Goal: Task Accomplishment & Management: Complete application form

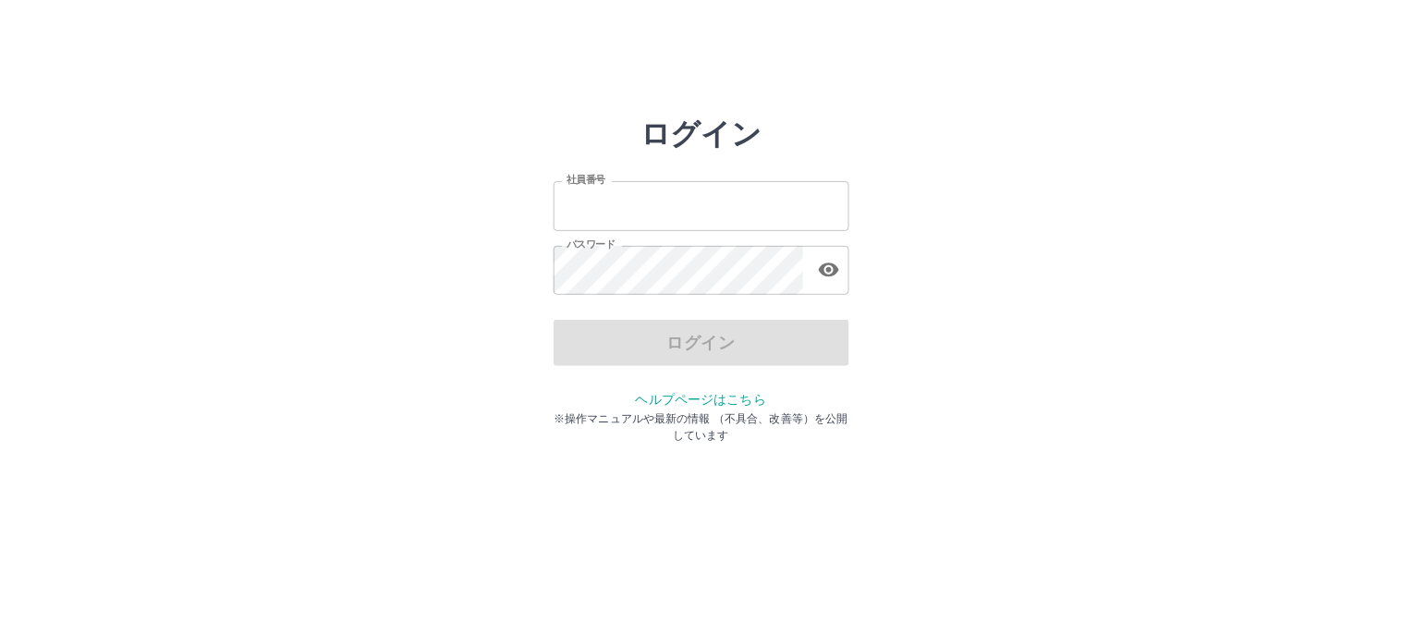
type input "*******"
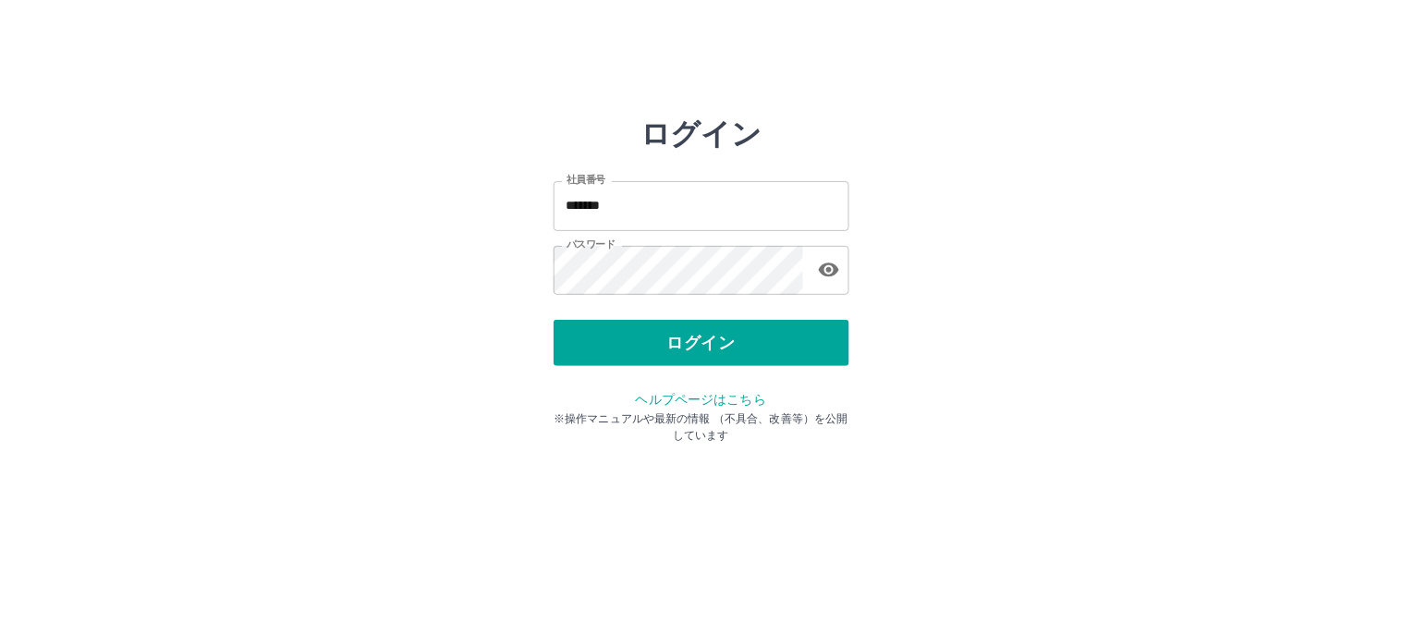
click at [682, 347] on div "ログイン" at bounding box center [702, 343] width 296 height 46
click at [682, 347] on button "ログイン" at bounding box center [702, 343] width 296 height 46
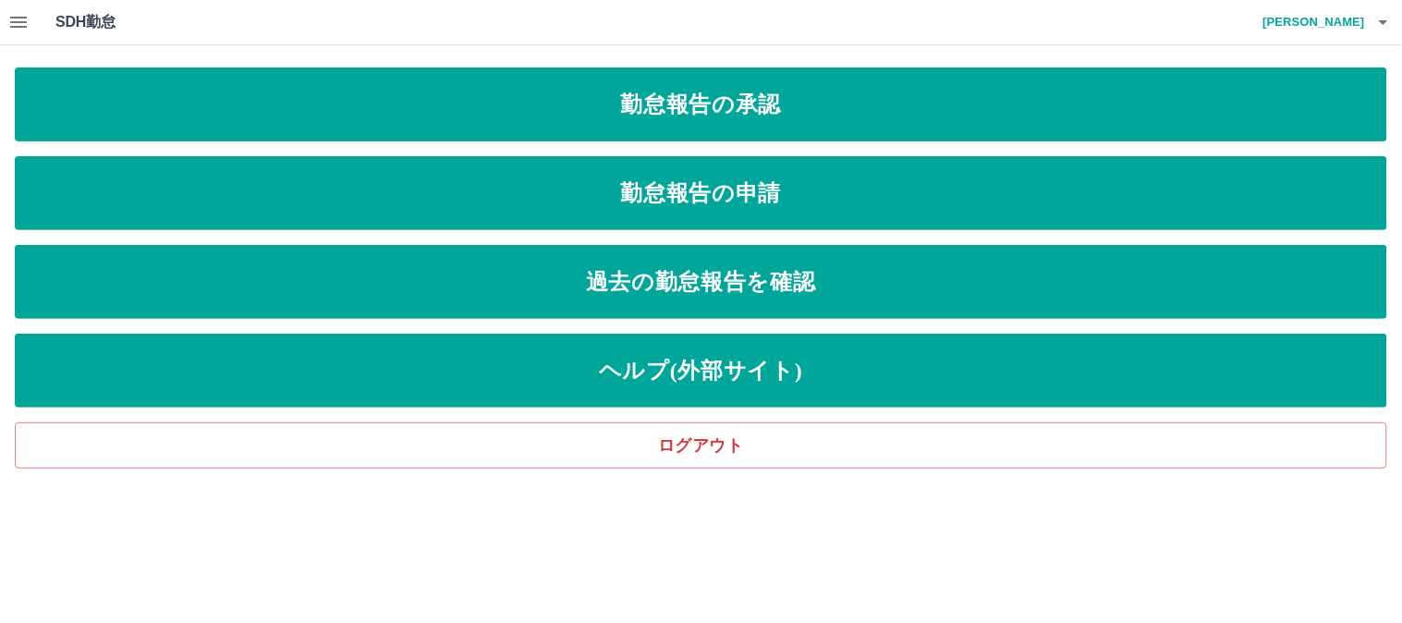
click at [23, 20] on icon "button" at bounding box center [18, 22] width 22 height 22
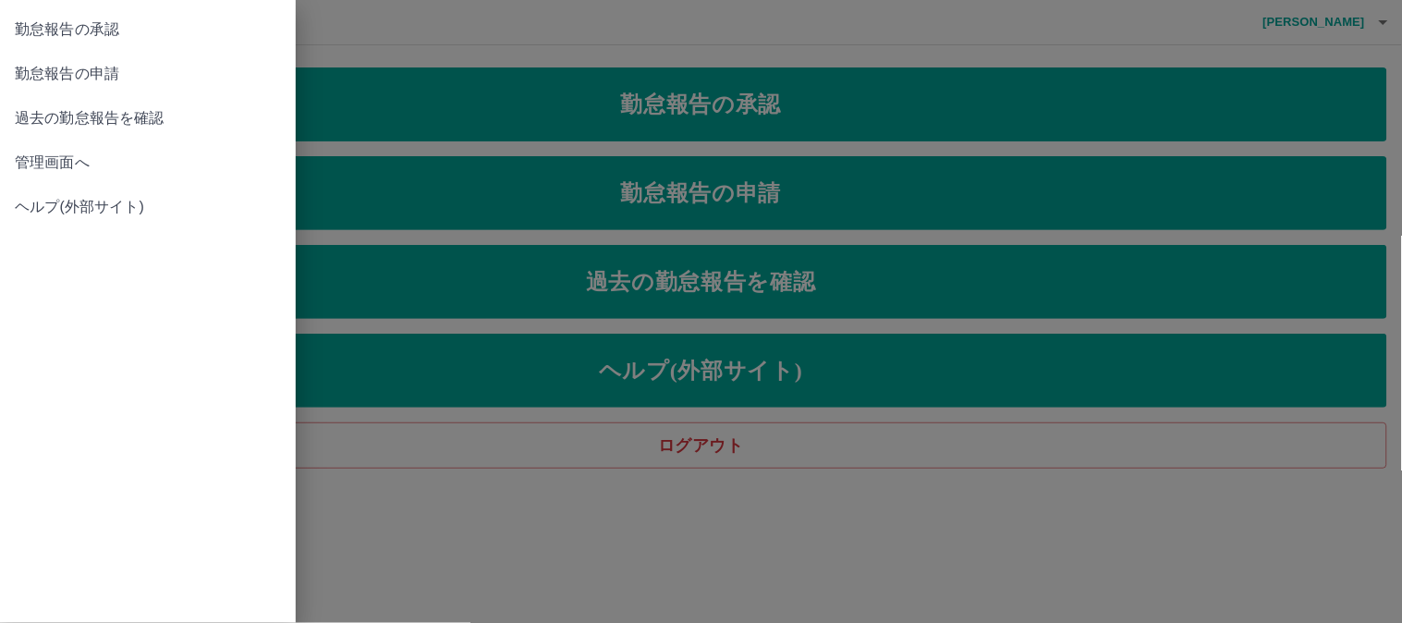
click at [412, 48] on div at bounding box center [701, 311] width 1402 height 623
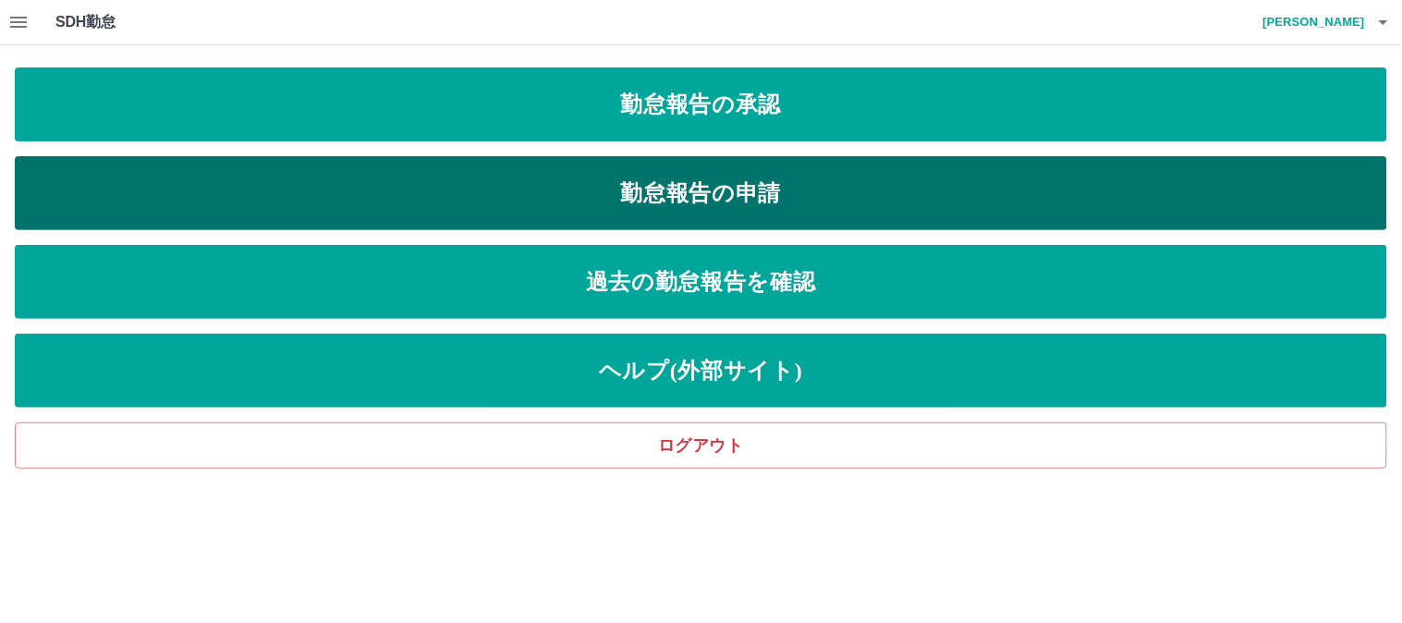
click at [555, 186] on link "勤怠報告の申請" at bounding box center [701, 193] width 1373 height 74
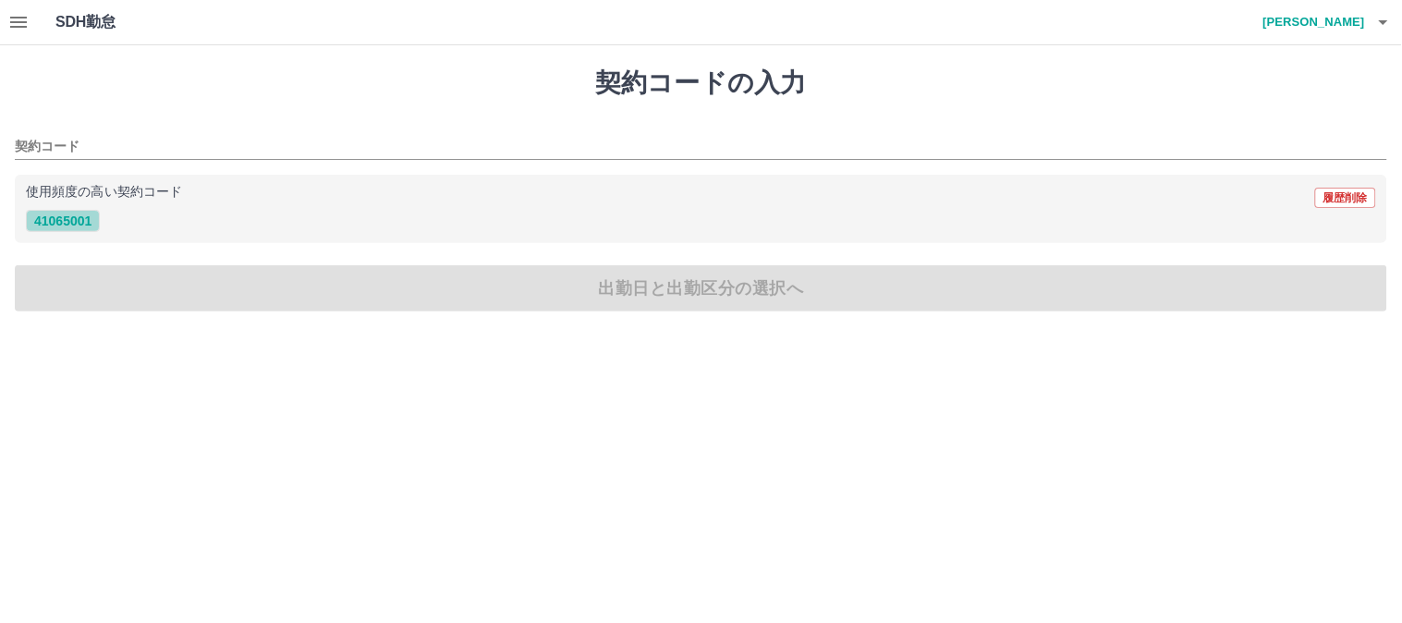
click at [66, 217] on button "41065001" at bounding box center [63, 221] width 74 height 22
type input "********"
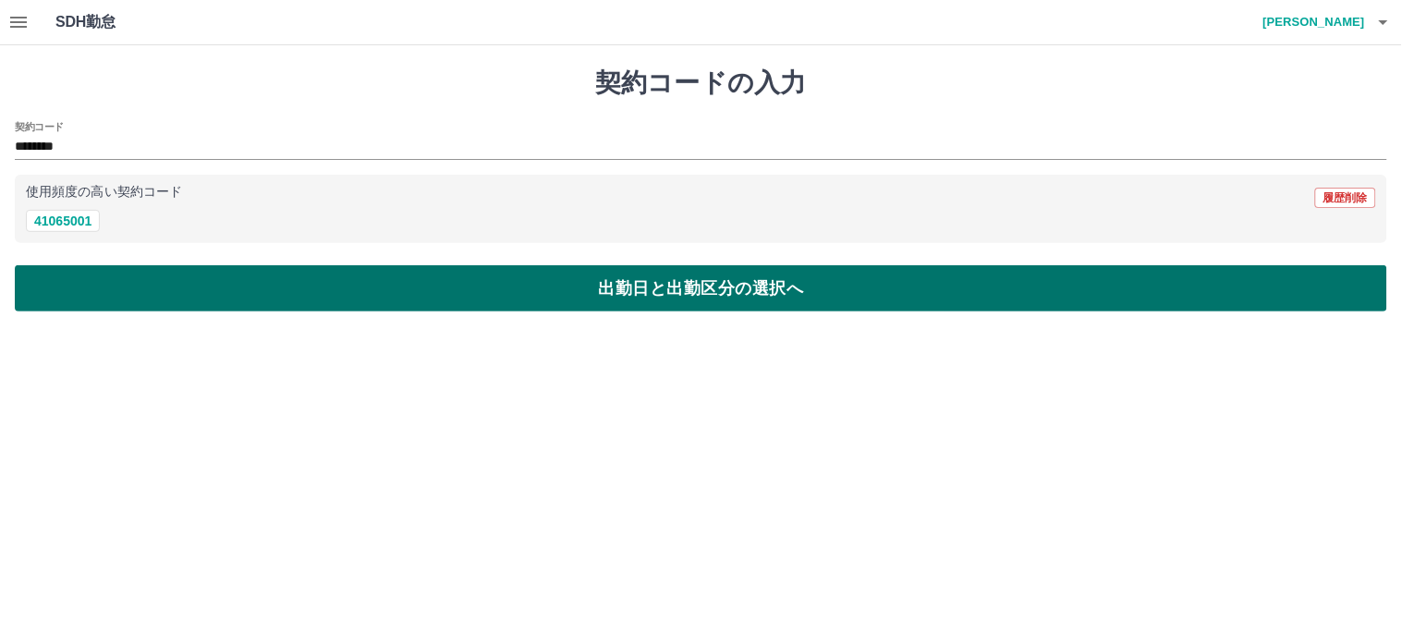
click at [218, 299] on button "出勤日と出勤区分の選択へ" at bounding box center [701, 288] width 1373 height 46
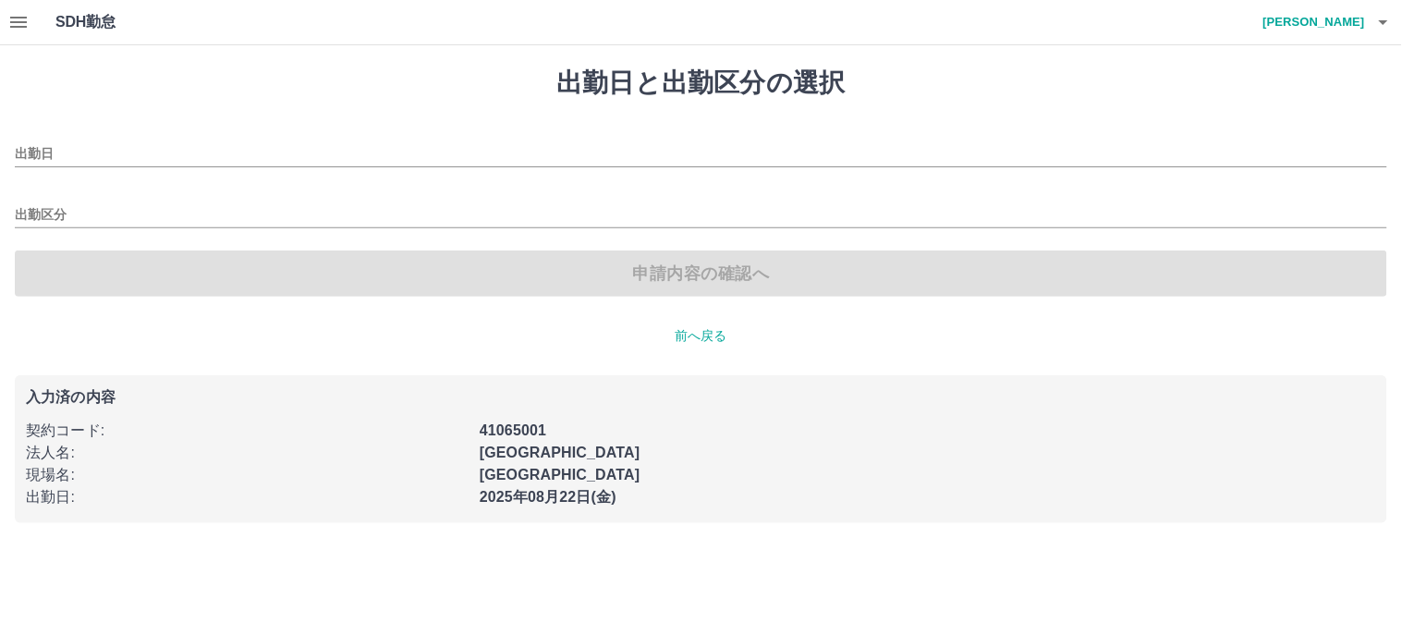
type input "**********"
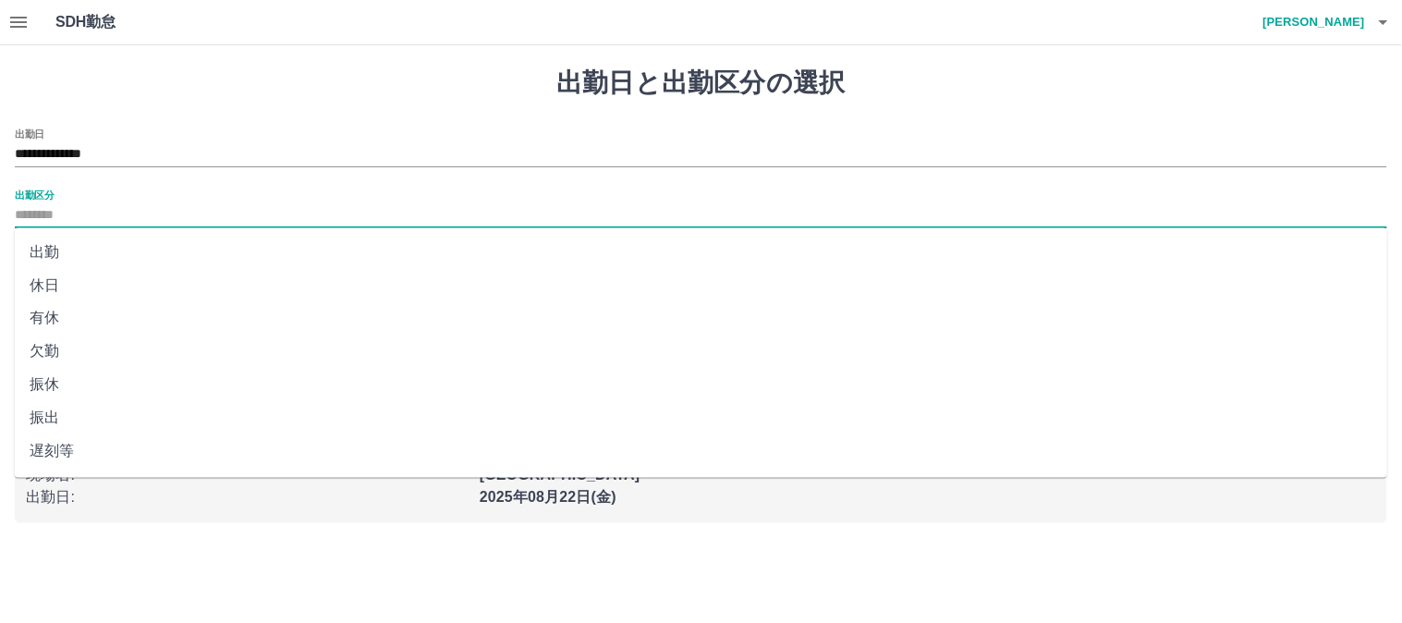
click at [93, 219] on input "出勤区分" at bounding box center [701, 215] width 1373 height 23
click at [86, 262] on li "出勤" at bounding box center [701, 252] width 1373 height 33
type input "**"
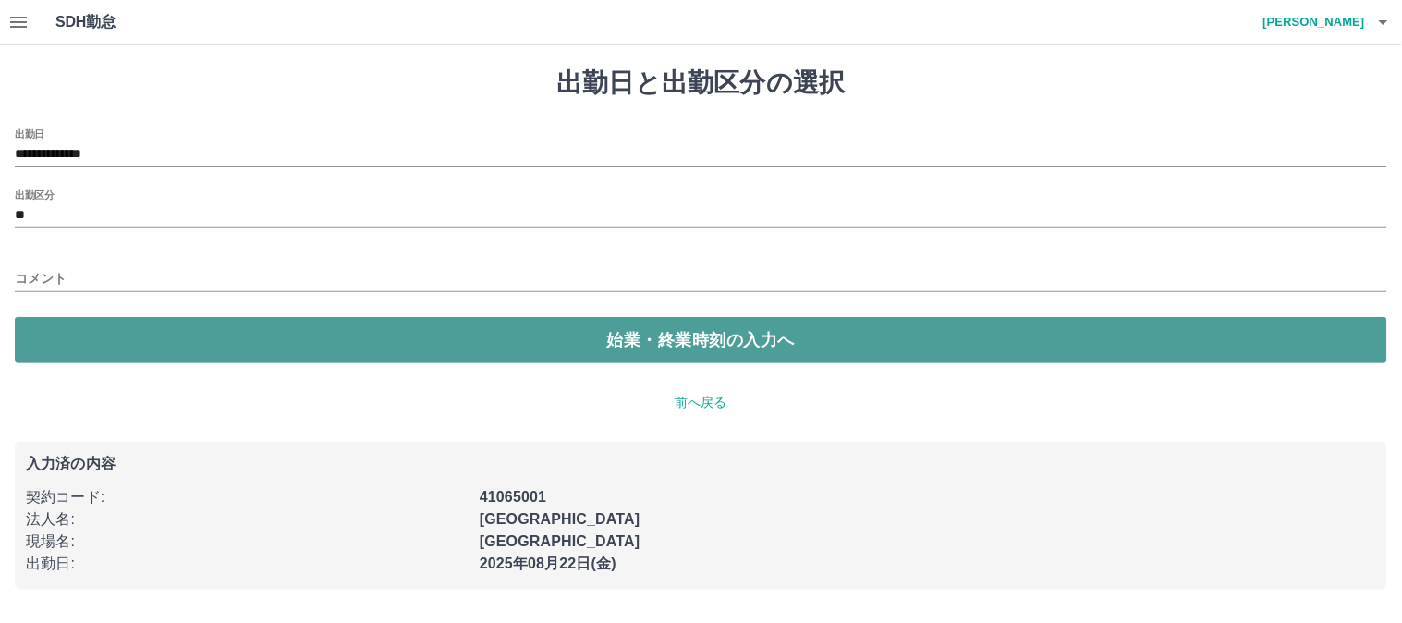
click at [407, 337] on button "始業・終業時刻の入力へ" at bounding box center [701, 340] width 1373 height 46
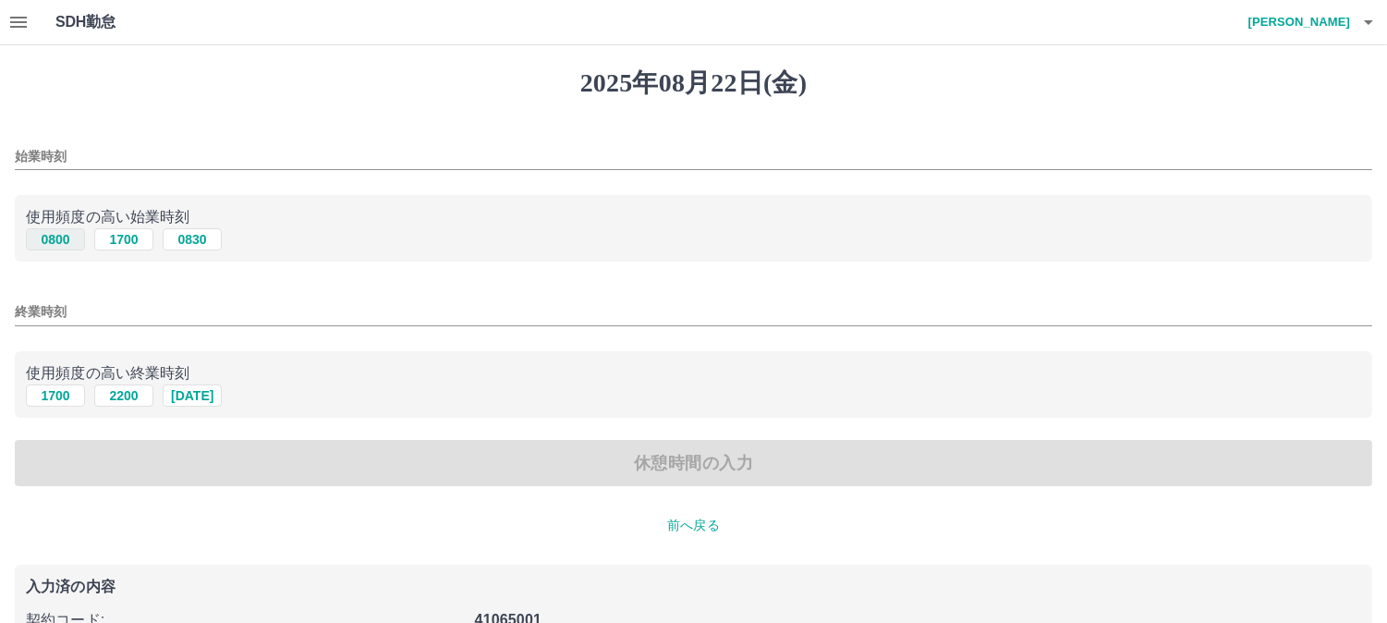
click at [66, 237] on button "0800" at bounding box center [55, 239] width 59 height 22
type input "****"
click at [52, 394] on button "1700" at bounding box center [55, 395] width 59 height 22
type input "****"
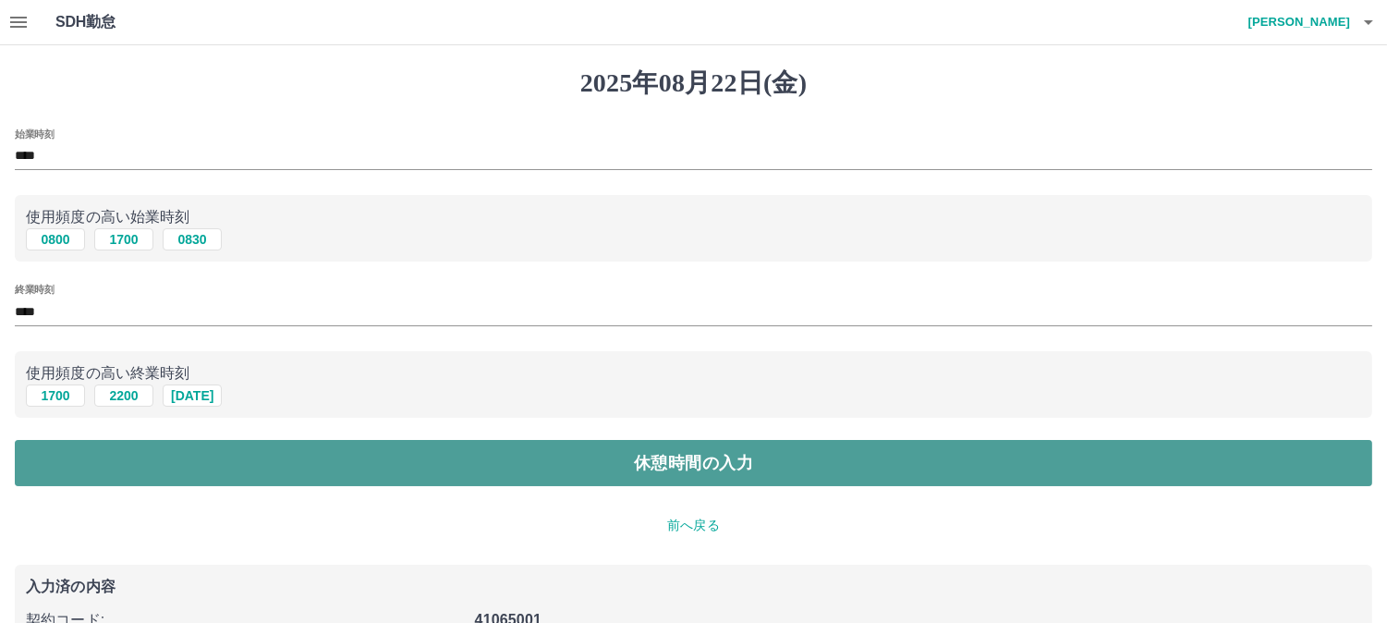
click at [472, 454] on button "休憩時間の入力" at bounding box center [694, 463] width 1358 height 46
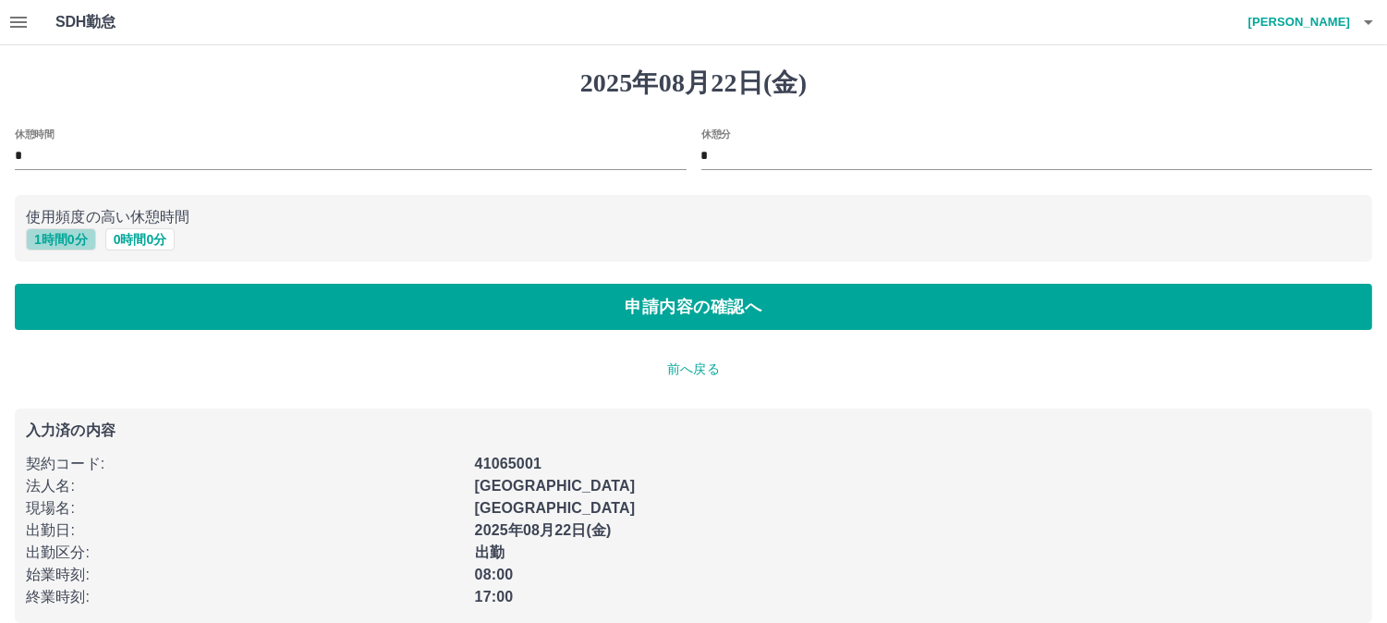
click at [69, 237] on button "1 時間 0 分" at bounding box center [61, 239] width 70 height 22
type input "*"
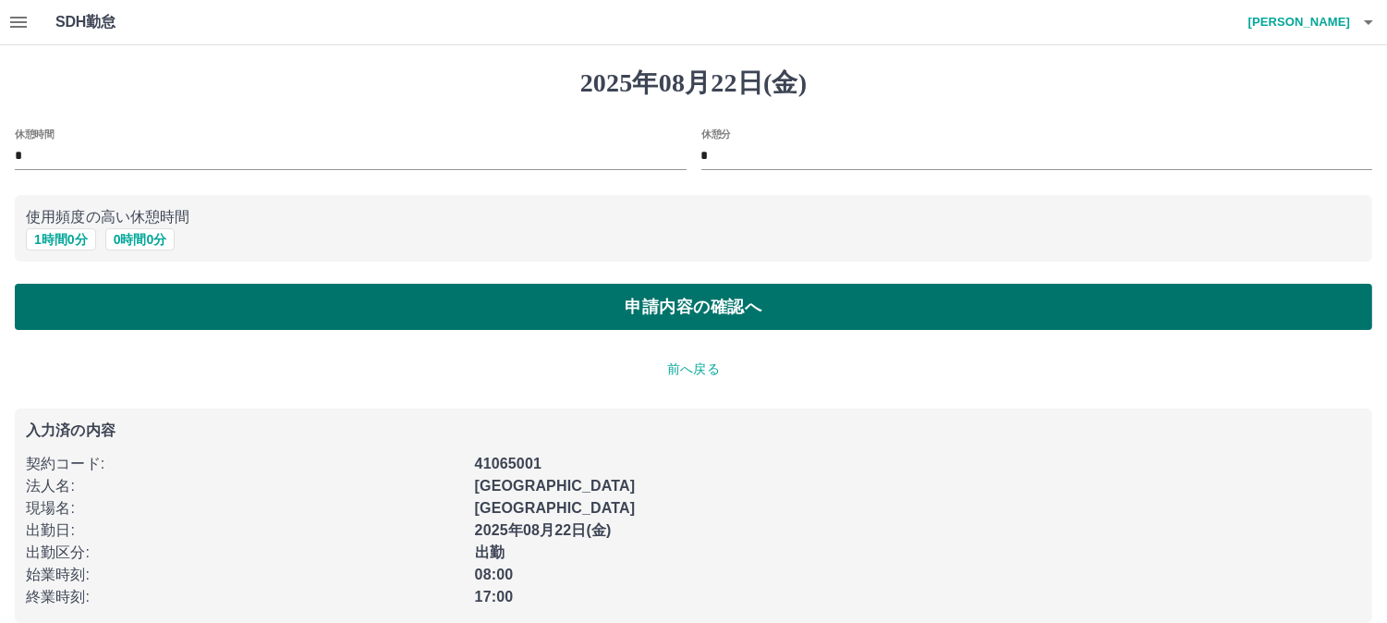
click at [494, 314] on button "申請内容の確認へ" at bounding box center [694, 307] width 1358 height 46
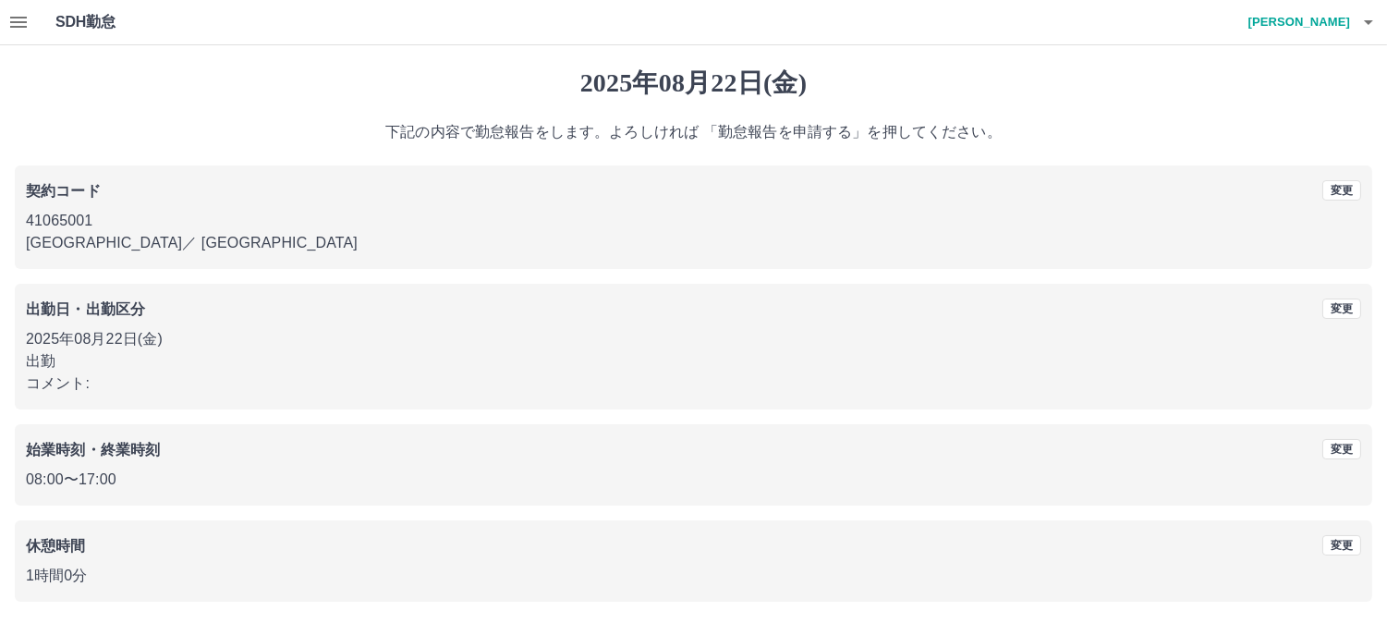
scroll to position [68, 0]
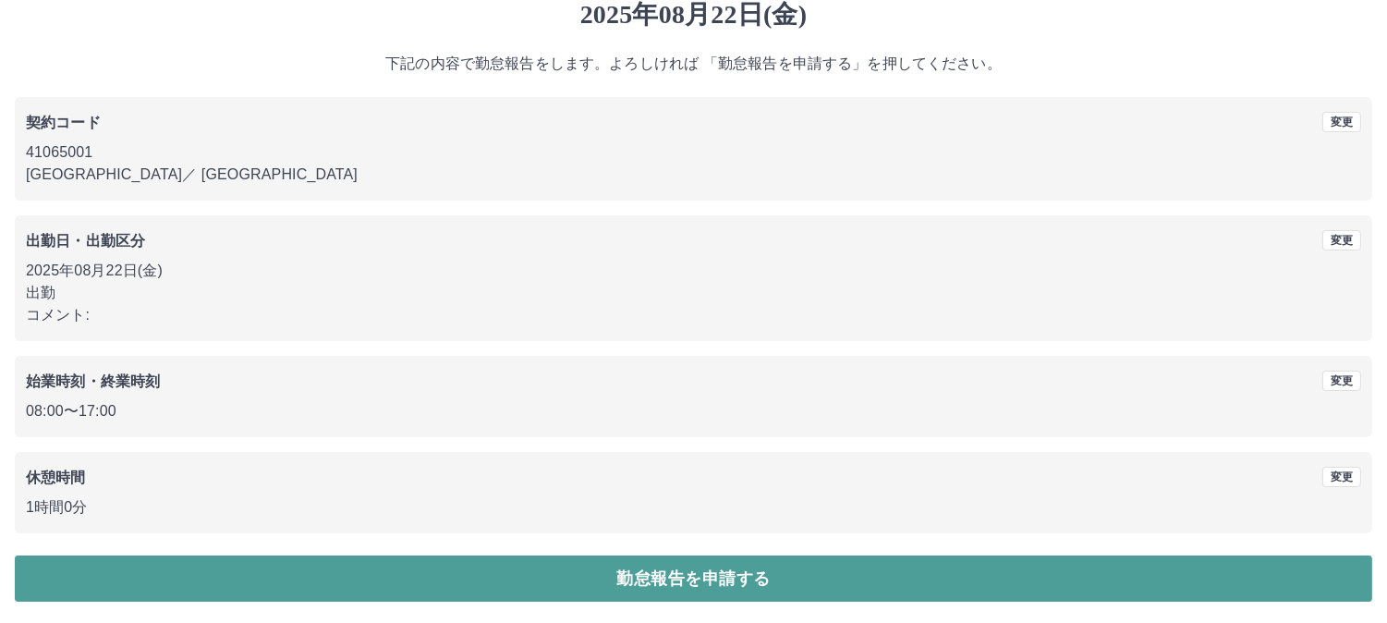
click at [595, 580] on button "勤怠報告を申請する" at bounding box center [694, 578] width 1358 height 46
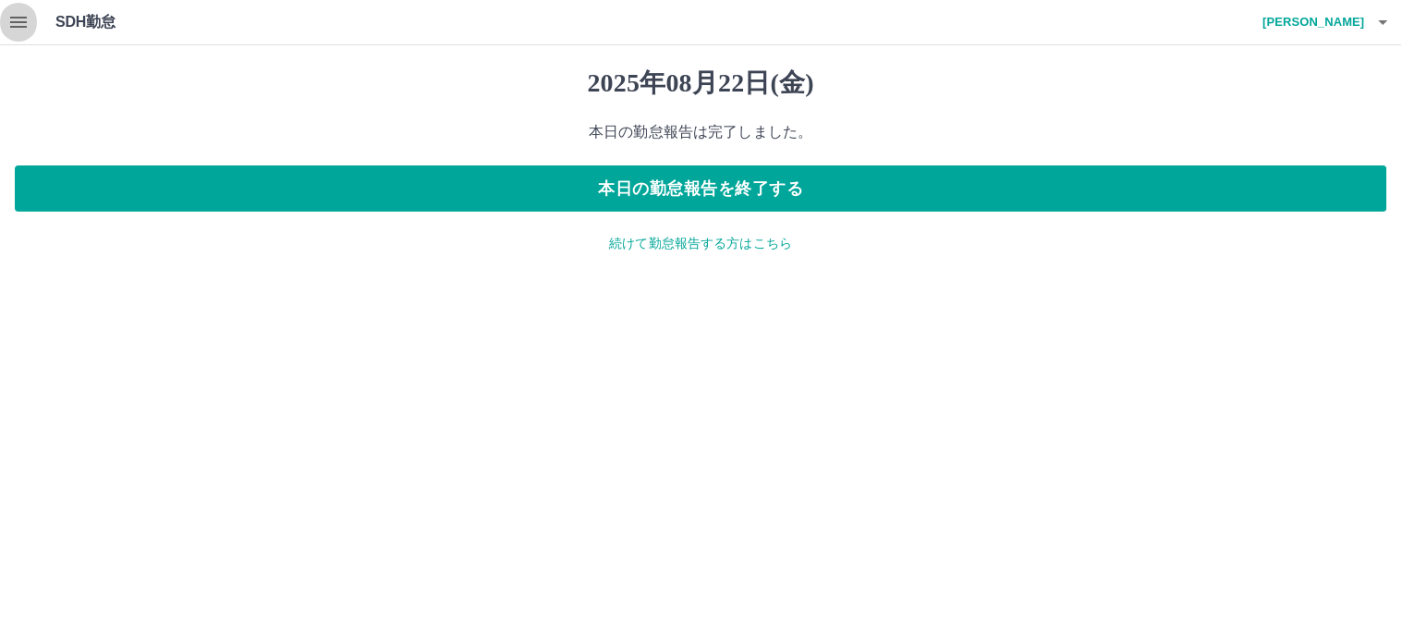
click at [9, 26] on icon "button" at bounding box center [18, 22] width 22 height 22
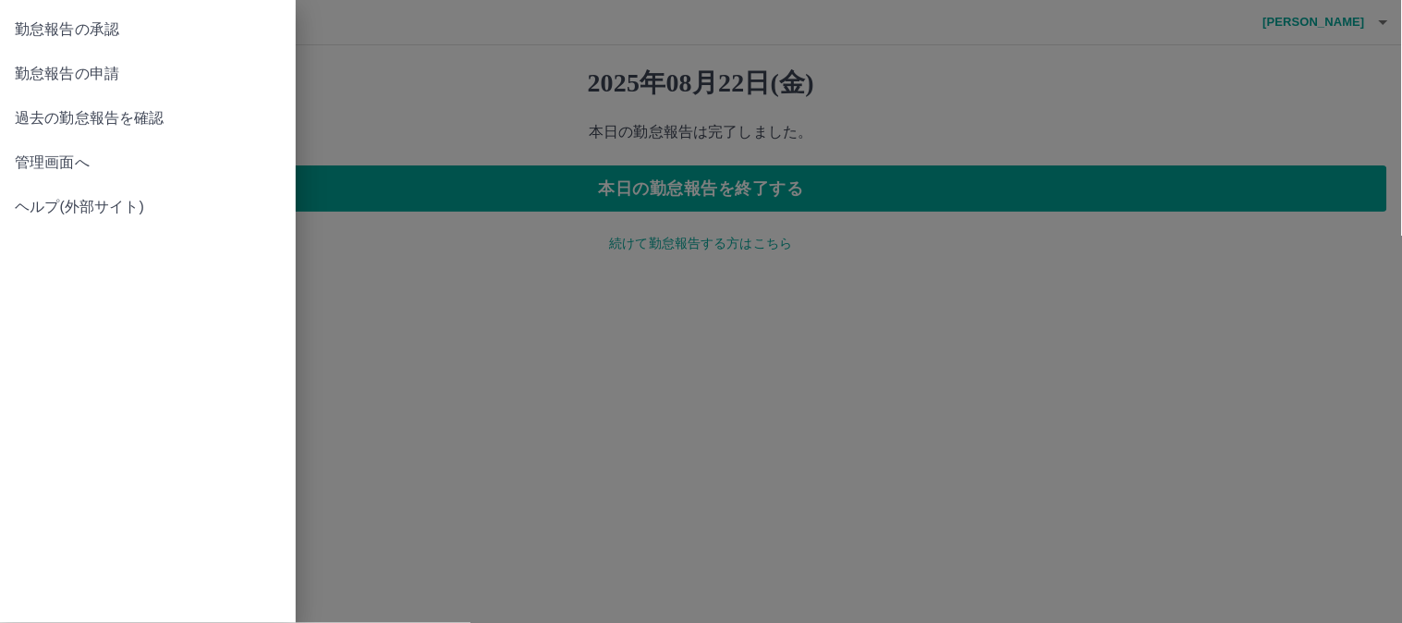
click at [50, 165] on span "管理画面へ" at bounding box center [148, 163] width 266 height 22
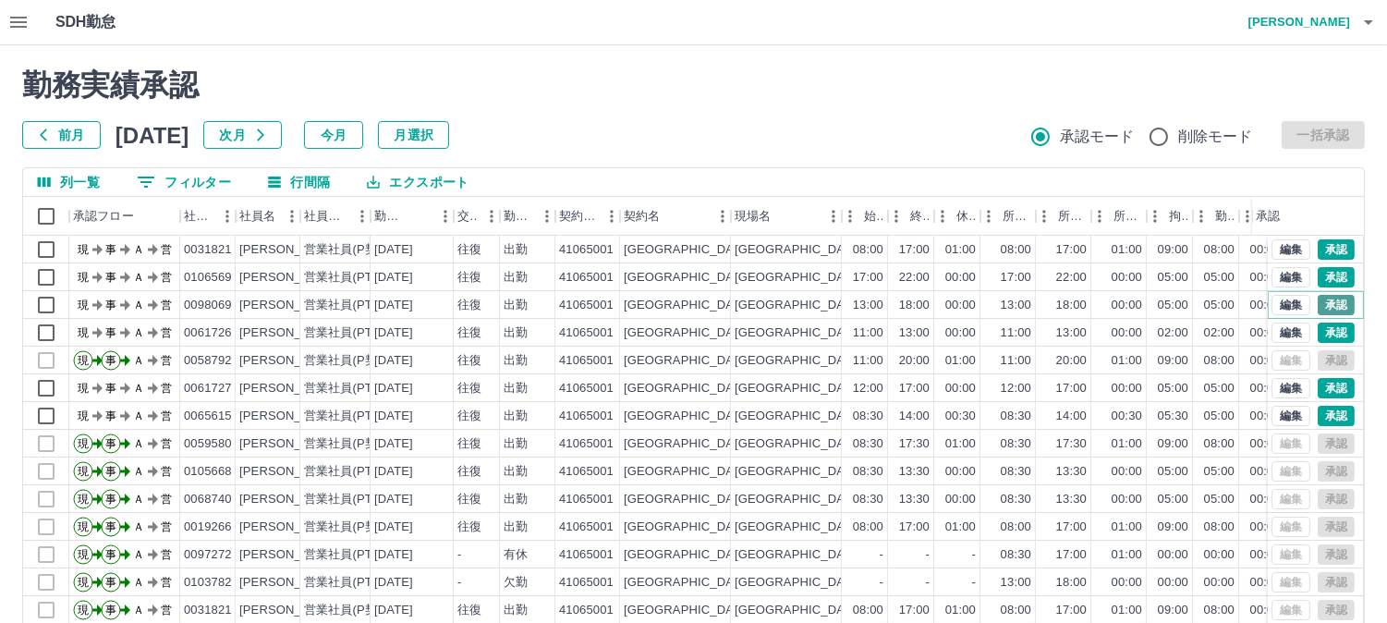
click at [1326, 302] on button "承認" at bounding box center [1336, 305] width 37 height 20
click at [1372, 26] on icon "button" at bounding box center [1369, 22] width 22 height 22
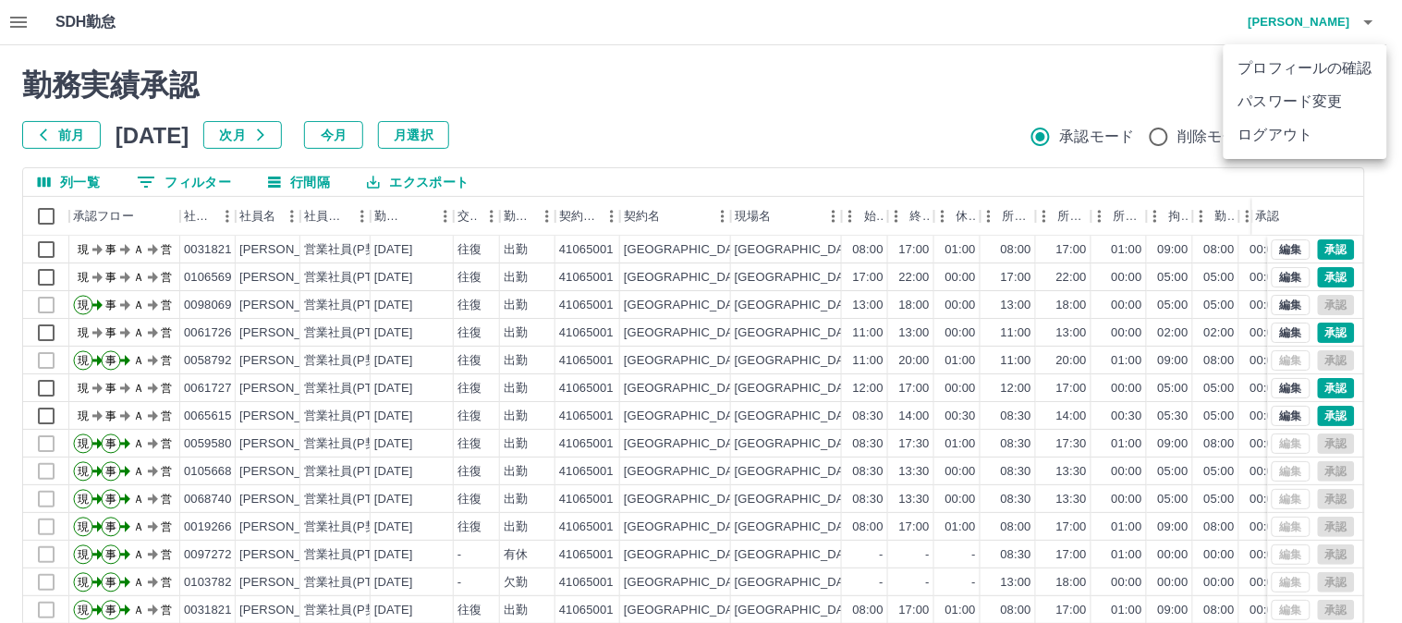
click at [1324, 14] on div at bounding box center [701, 311] width 1402 height 623
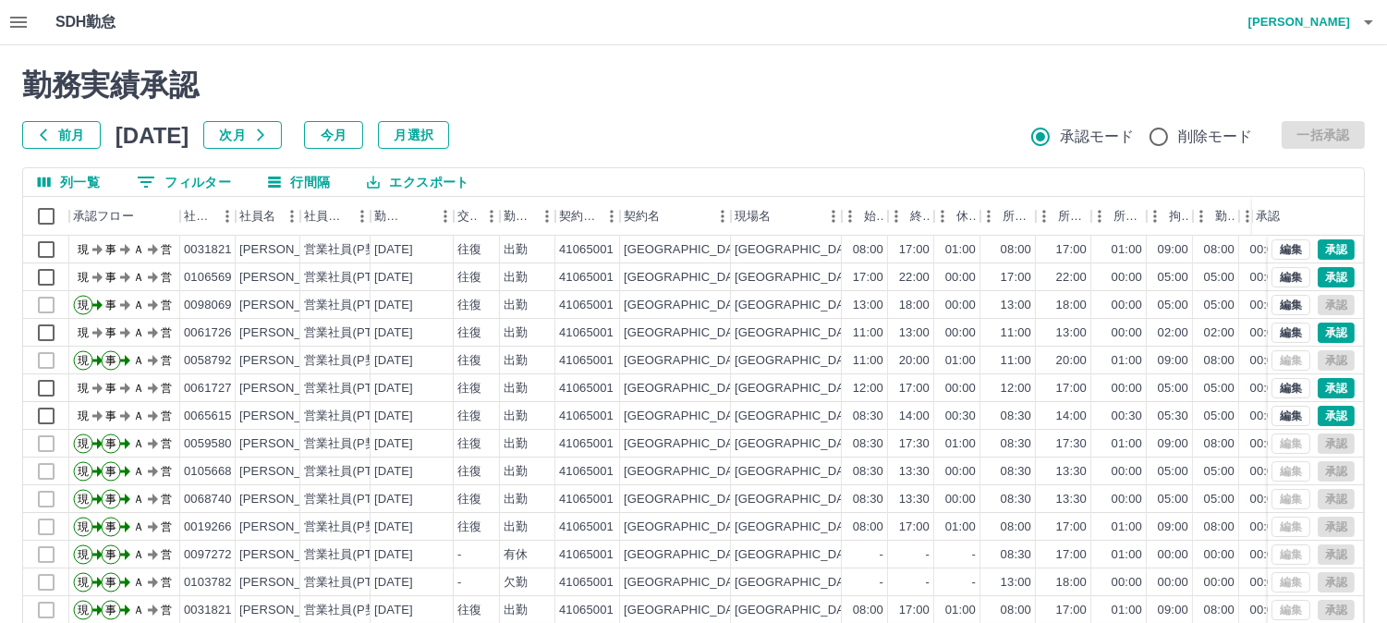
click at [1354, 16] on button "button" at bounding box center [1368, 22] width 37 height 44
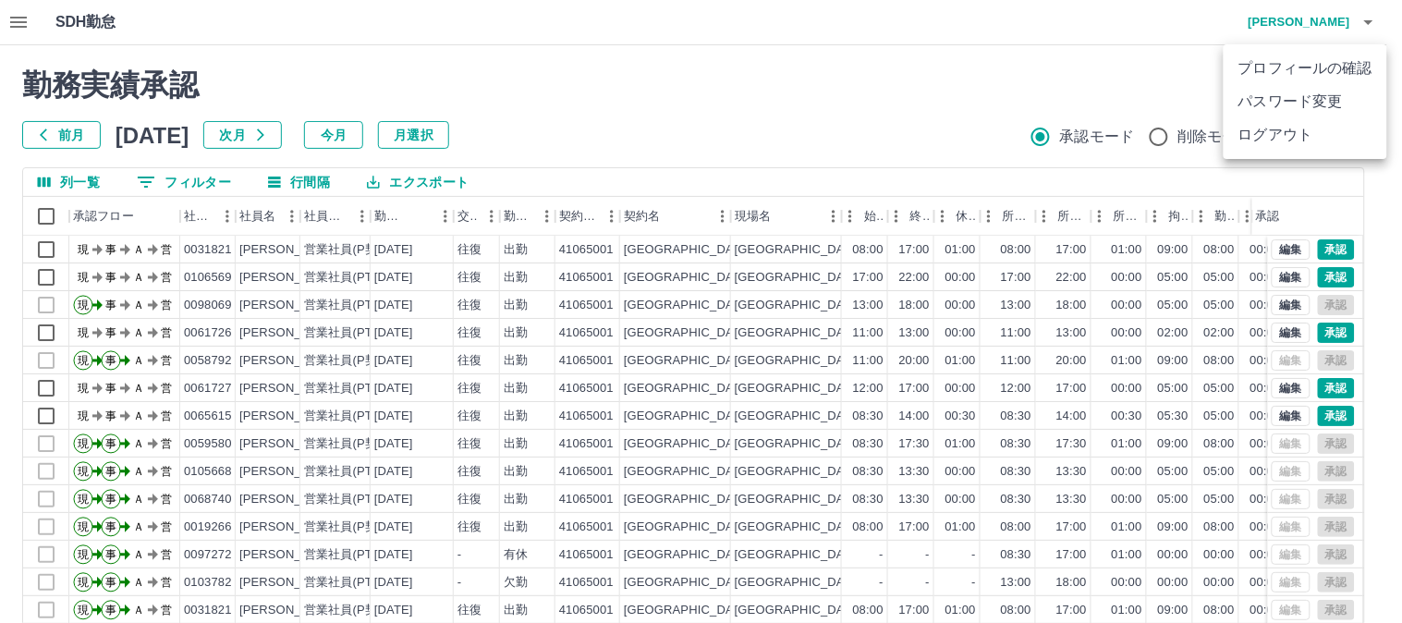
click at [1303, 135] on li "ログアウト" at bounding box center [1306, 134] width 164 height 33
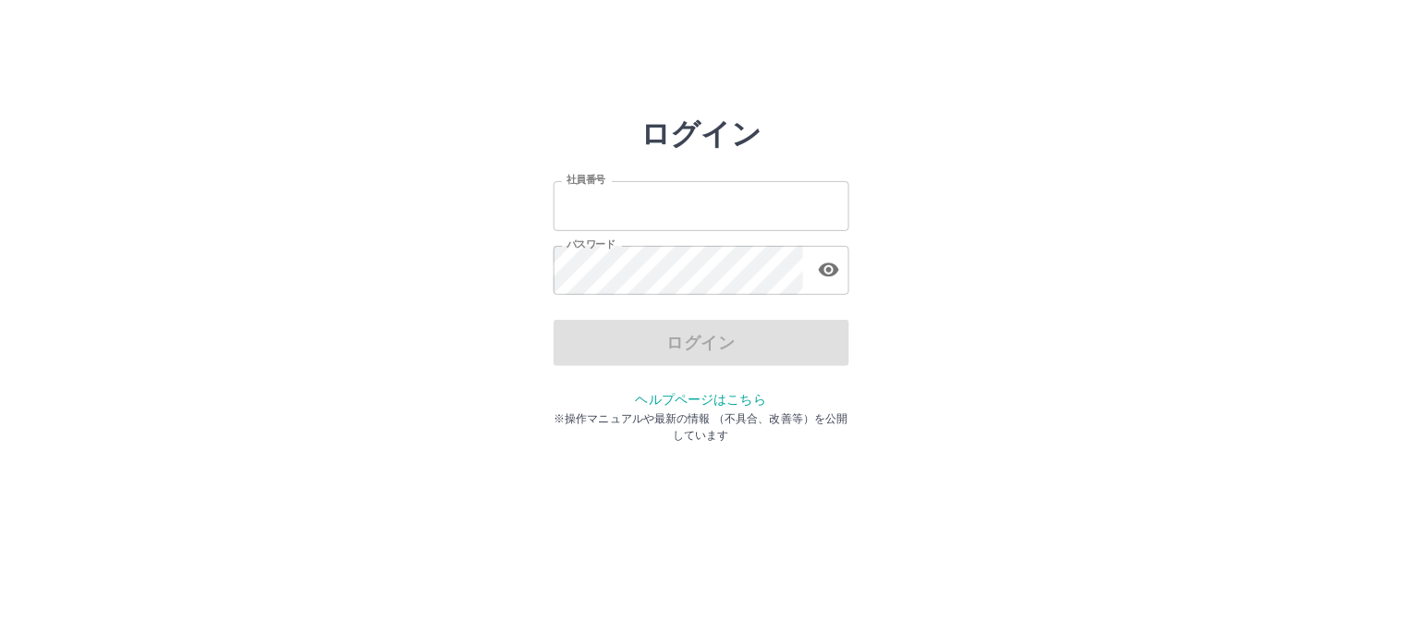
type input "*******"
click at [691, 346] on div "ログイン" at bounding box center [702, 343] width 296 height 46
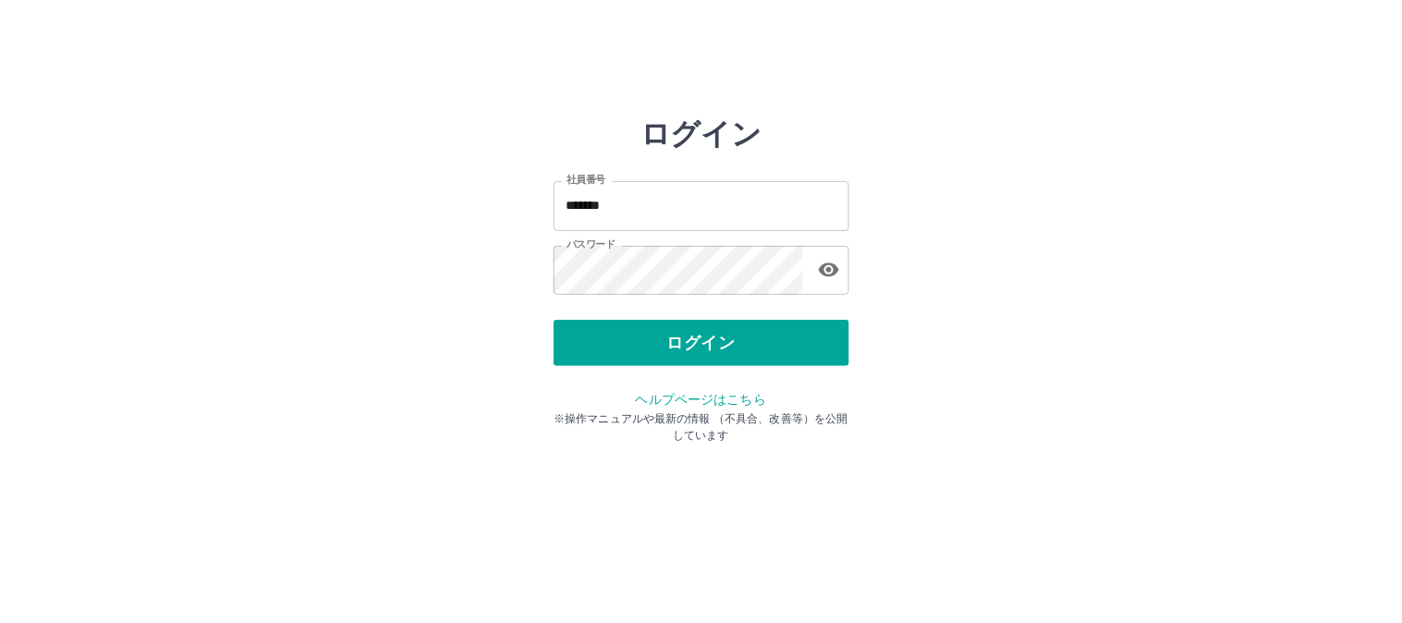
click at [691, 346] on button "ログイン" at bounding box center [702, 343] width 296 height 46
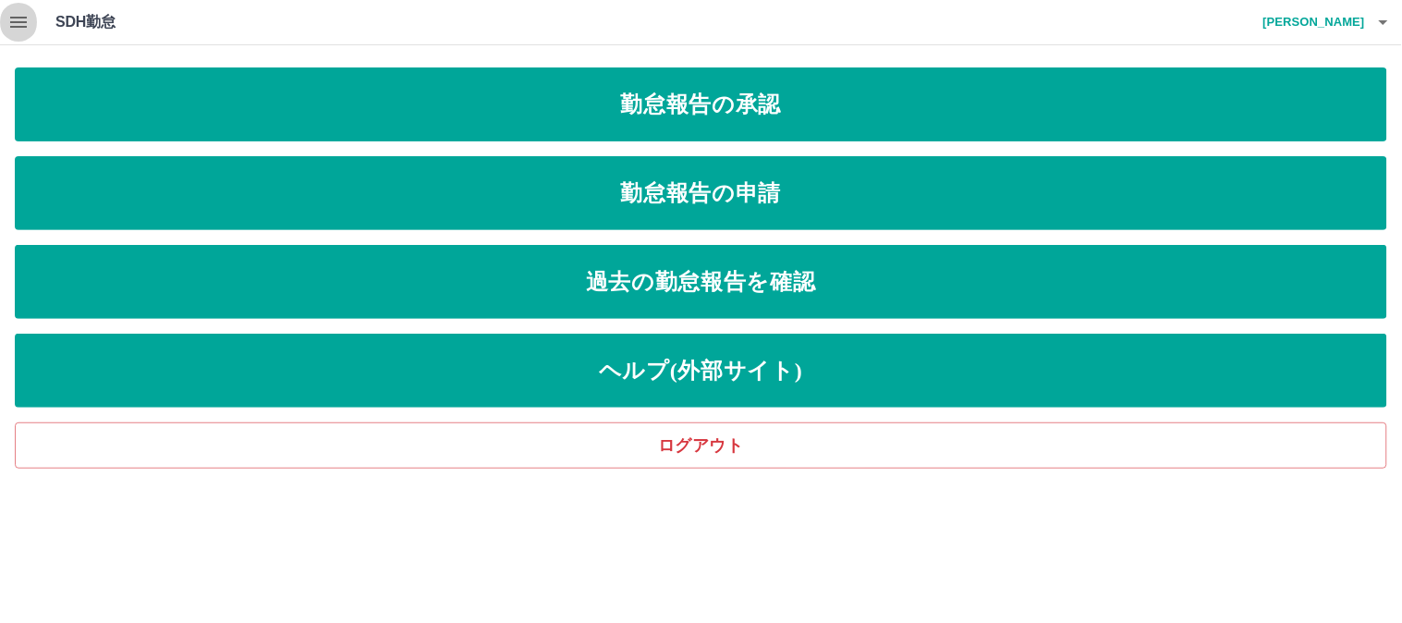
click at [24, 28] on icon "button" at bounding box center [18, 22] width 22 height 22
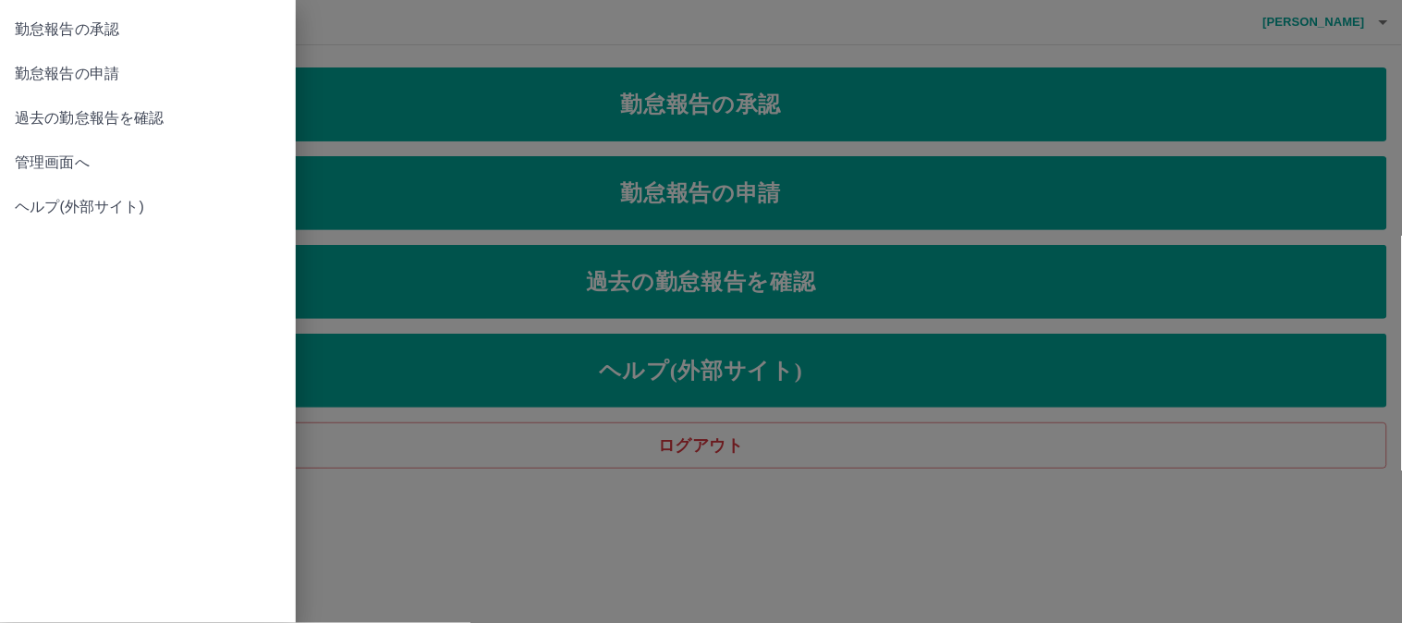
click at [58, 163] on span "管理画面へ" at bounding box center [148, 163] width 266 height 22
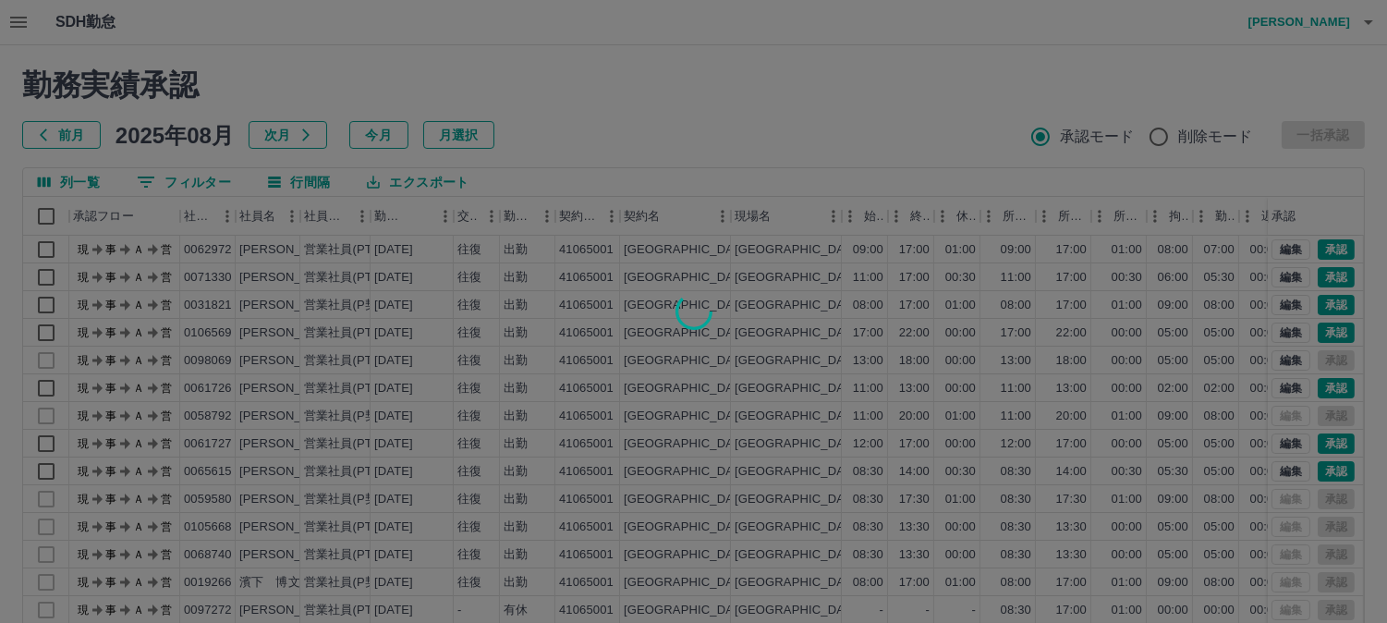
click at [206, 182] on div at bounding box center [693, 311] width 1387 height 623
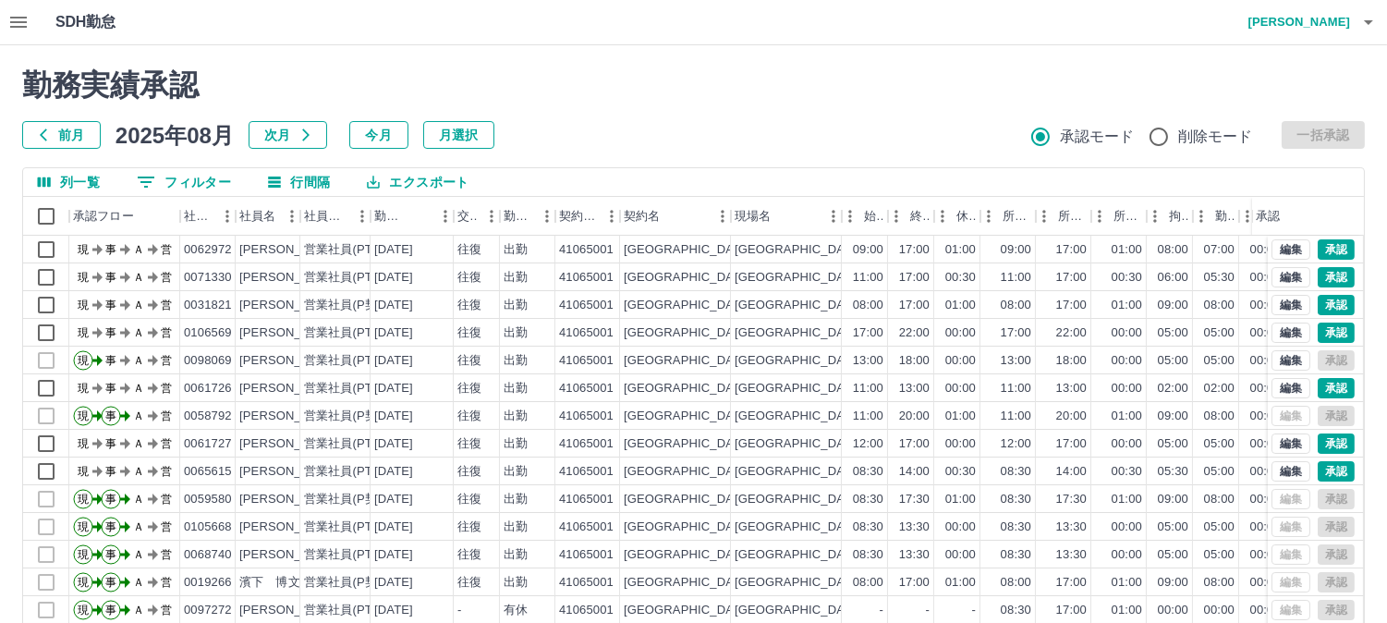
click at [206, 182] on button "0 フィルター" at bounding box center [184, 182] width 124 height 28
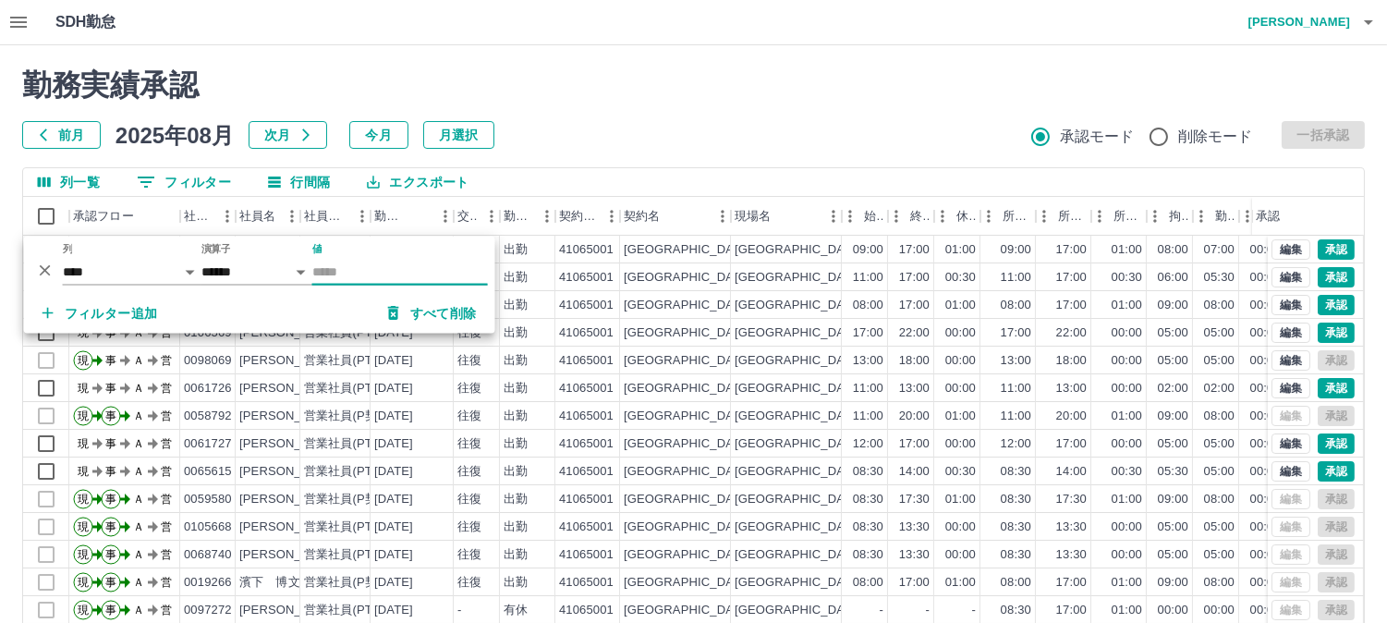
click at [379, 275] on input "値" at bounding box center [400, 272] width 176 height 27
type input "*******"
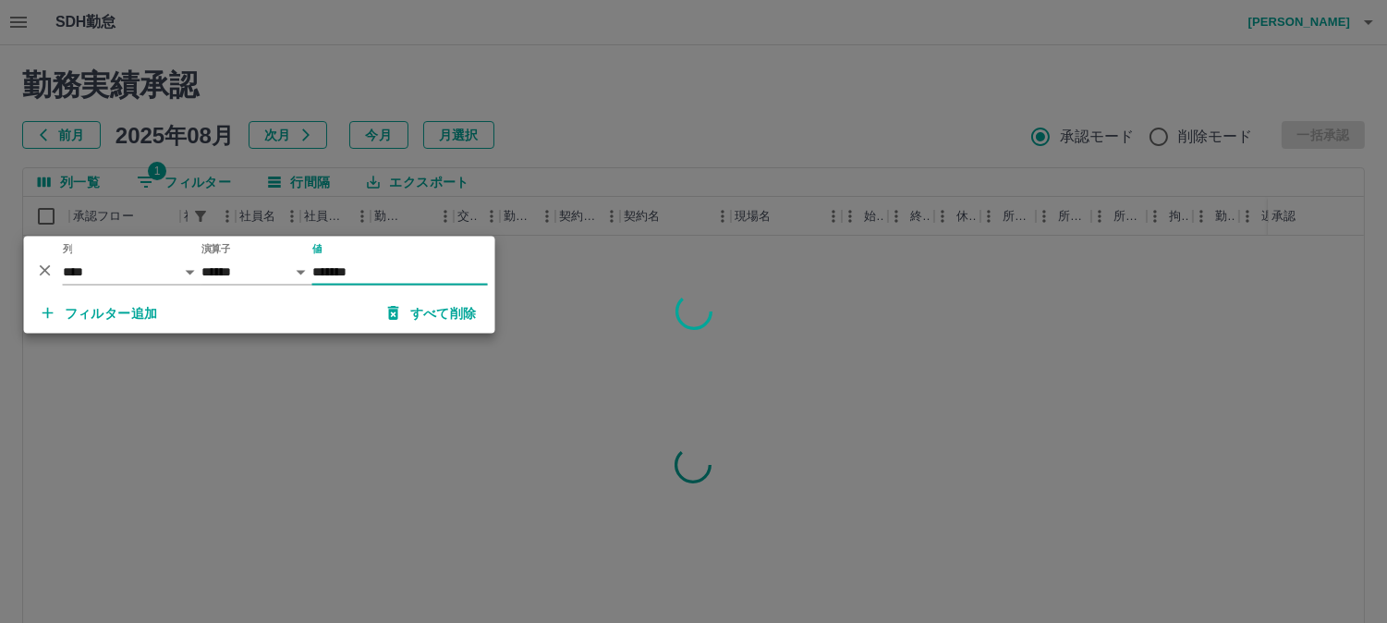
click at [582, 152] on div at bounding box center [693, 311] width 1387 height 623
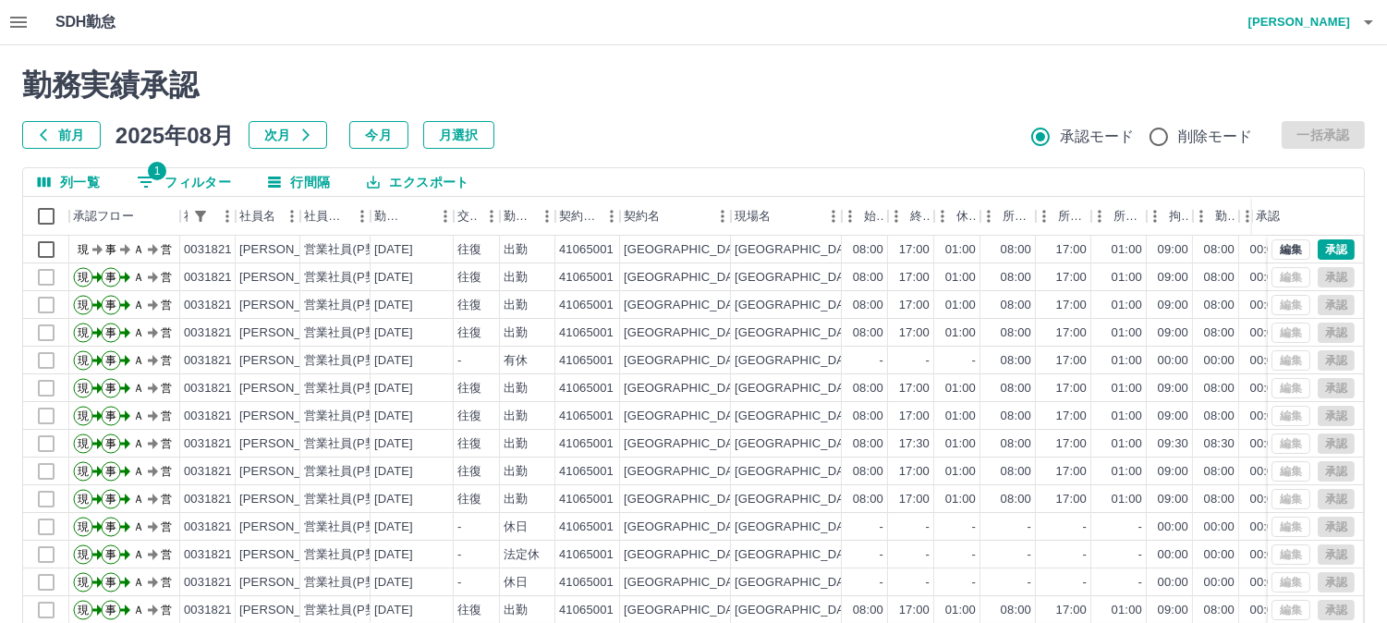
click at [1342, 19] on h4 "[PERSON_NAME]" at bounding box center [1294, 22] width 111 height 44
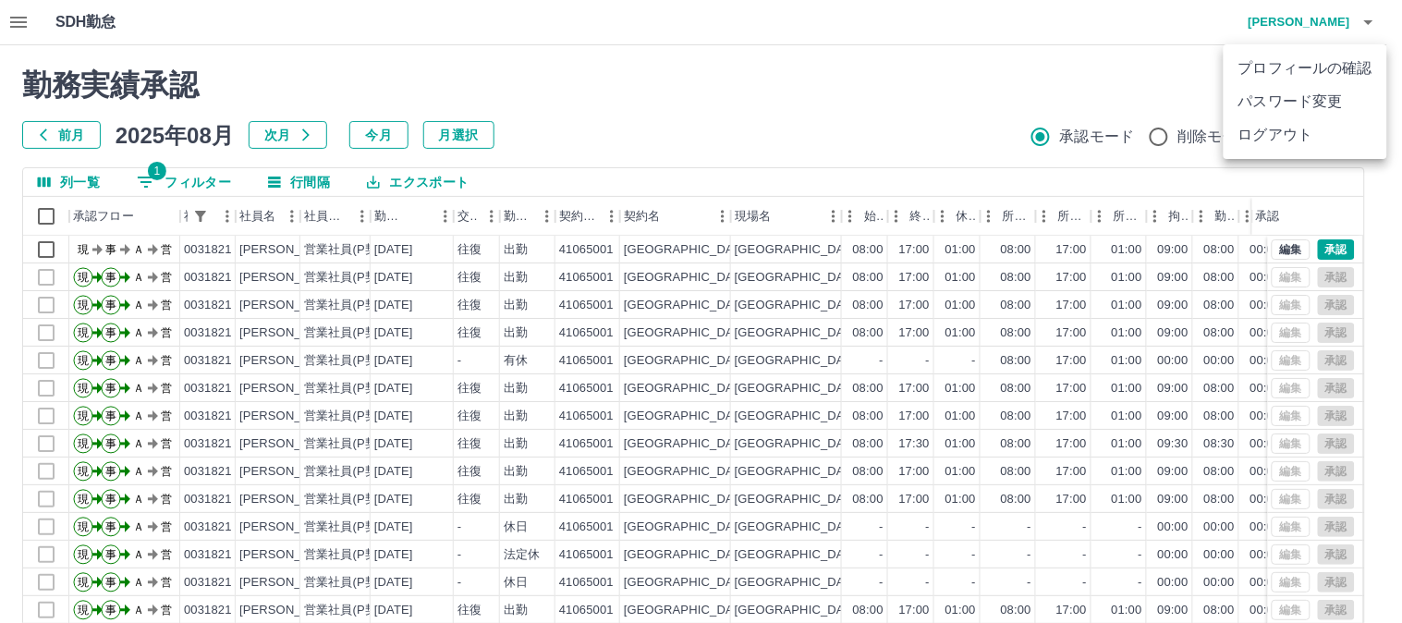
click at [1300, 127] on li "ログアウト" at bounding box center [1306, 134] width 164 height 33
